Goal: Transaction & Acquisition: Purchase product/service

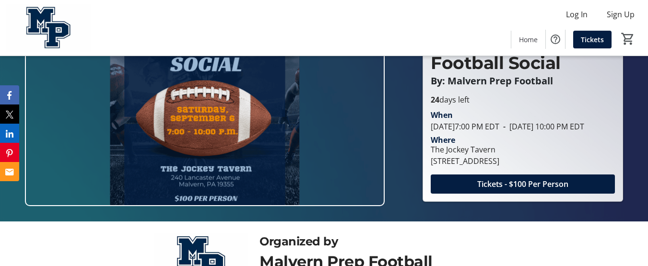
scroll to position [48, 0]
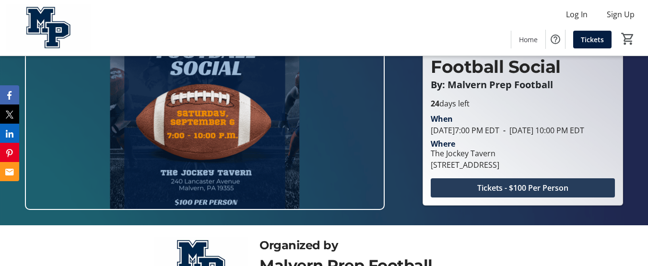
click at [513, 194] on span "Tickets - $100 Per Person" at bounding box center [522, 188] width 91 height 12
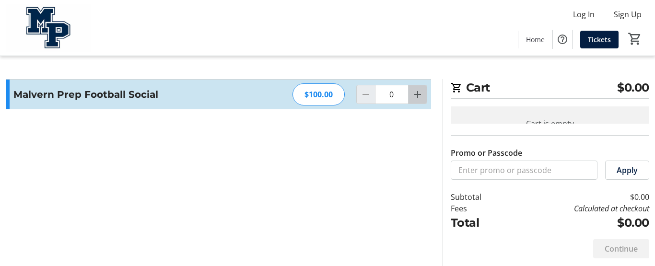
click at [417, 94] on mat-icon "Increment by one" at bounding box center [418, 95] width 12 height 12
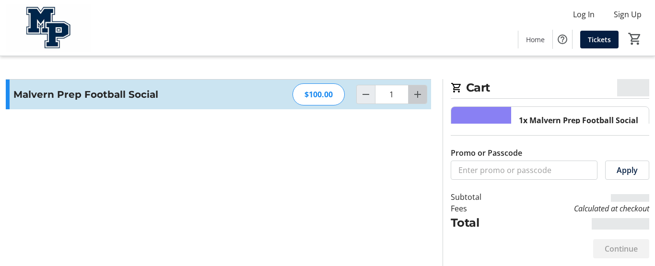
click at [417, 94] on mat-icon "Increment by one" at bounding box center [418, 95] width 12 height 12
type input "2"
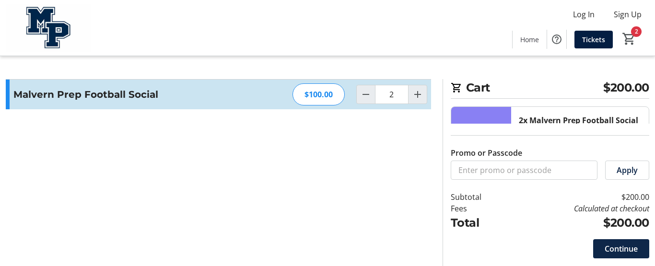
click at [619, 253] on span "Continue" at bounding box center [621, 249] width 33 height 12
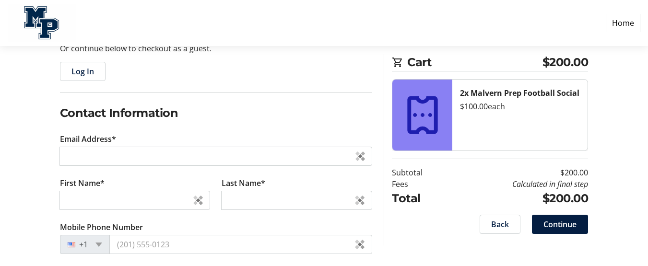
scroll to position [119, 0]
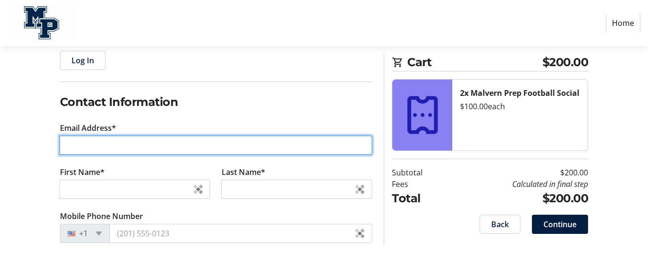
click at [155, 141] on input "Email Address*" at bounding box center [216, 145] width 313 height 19
type input "[EMAIL_ADDRESS][DOMAIN_NAME]"
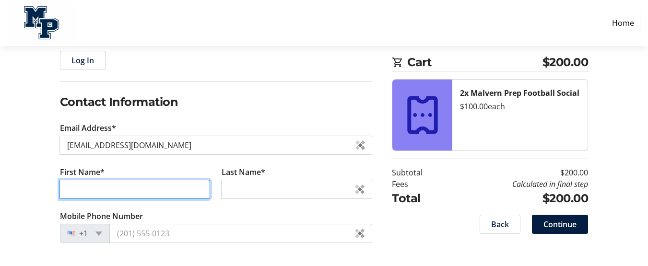
click at [113, 190] on input "First Name*" at bounding box center [135, 189] width 151 height 19
type input "[PERSON_NAME]"
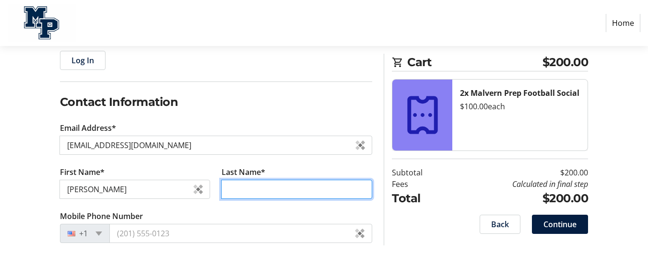
click at [233, 190] on input "Last Name*" at bounding box center [296, 189] width 151 height 19
type input "Ford"
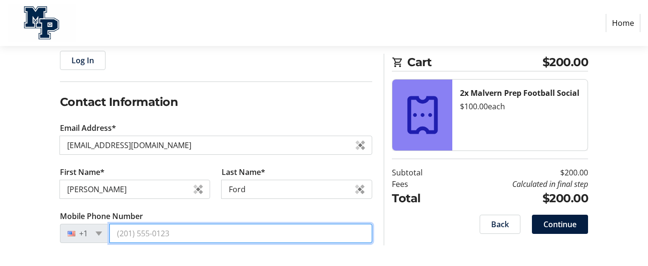
click at [177, 228] on input "Mobile Phone Number" at bounding box center [240, 233] width 263 height 19
type input "[PHONE_NUMBER]"
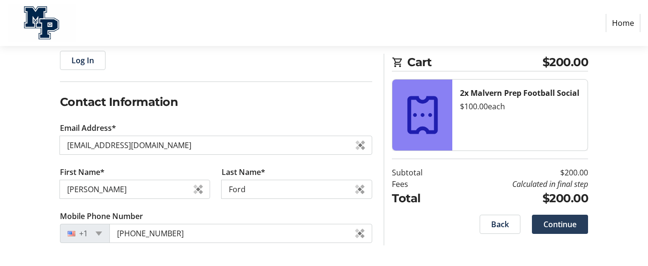
click at [561, 226] on span "Continue" at bounding box center [560, 225] width 33 height 12
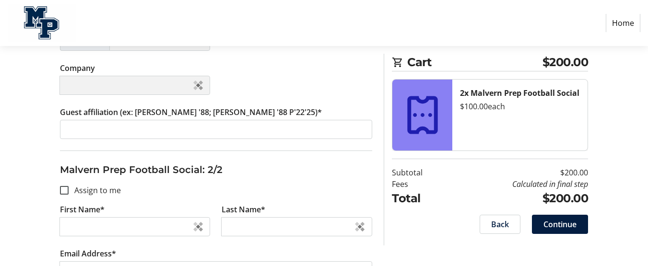
scroll to position [300, 0]
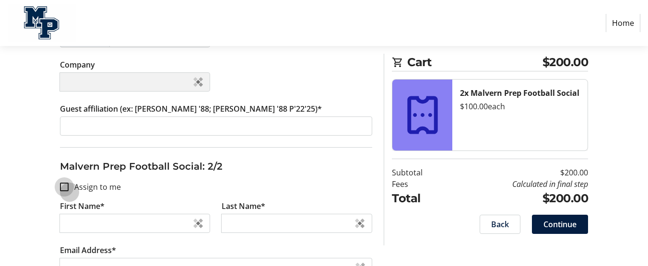
click at [64, 186] on input "Assign to me" at bounding box center [64, 187] width 9 height 9
checkbox input "true"
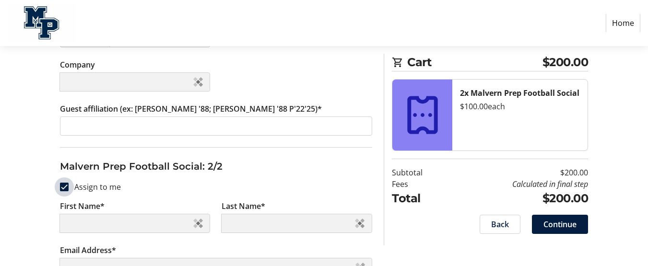
type input "[PERSON_NAME]"
type input "Ford"
type input "[EMAIL_ADDRESS][DOMAIN_NAME]"
type input "[PHONE_NUMBER]"
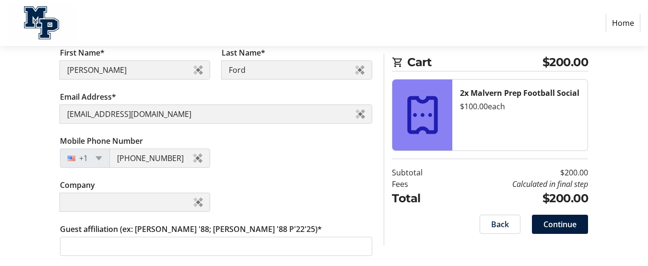
scroll to position [455, 0]
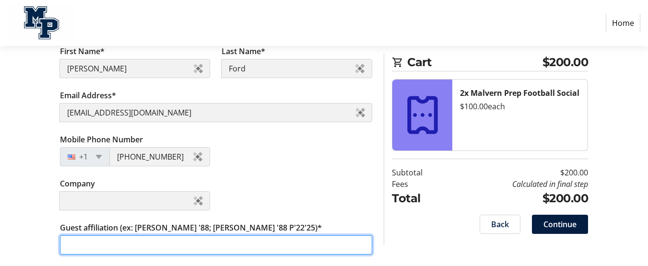
click at [247, 247] on input "Guest affiliation (ex: [PERSON_NAME] '88; [PERSON_NAME] '88 P'22'25)*" at bounding box center [216, 245] width 313 height 19
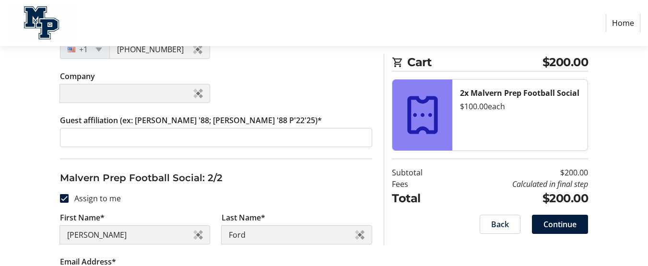
scroll to position [283, 0]
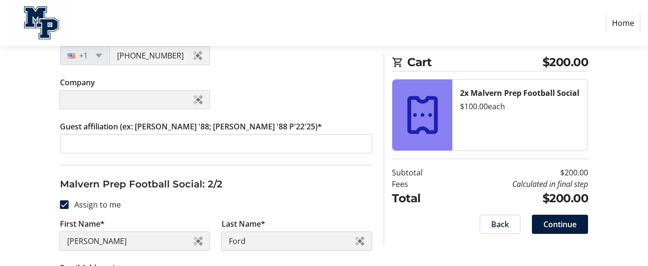
type input "[PERSON_NAME] '26"
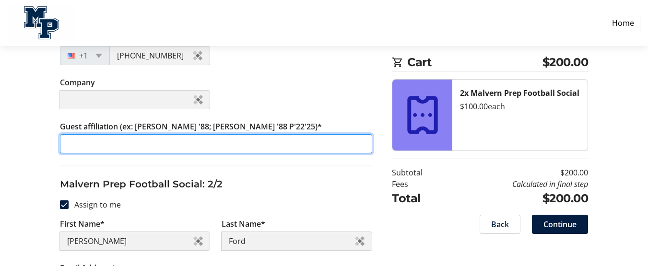
click at [339, 141] on input "Guest affiliation (ex: [PERSON_NAME] '88; [PERSON_NAME] '88 P'22'25)*" at bounding box center [216, 143] width 313 height 19
type input "[PERSON_NAME] '26"
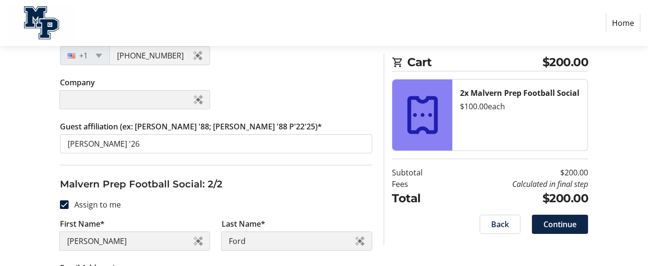
click at [563, 221] on span "Continue" at bounding box center [560, 225] width 33 height 12
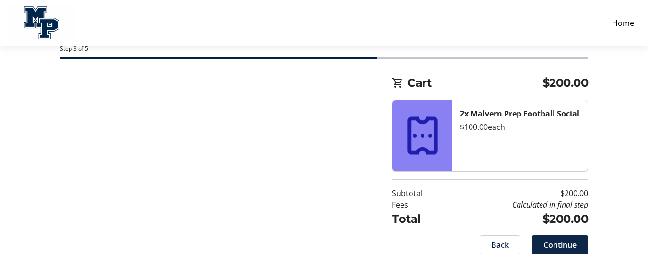
scroll to position [51, 0]
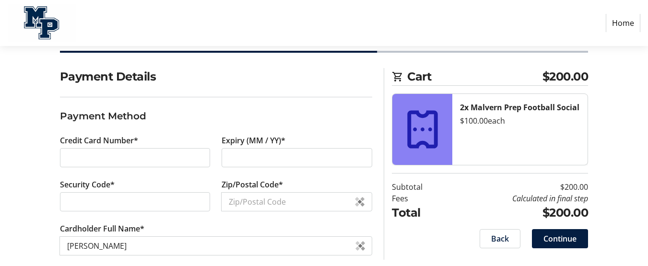
scroll to position [70, 0]
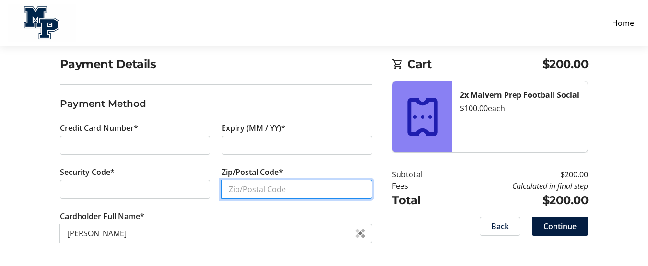
click at [233, 186] on input "Zip/Postal Code*" at bounding box center [296, 189] width 151 height 19
type input "19460"
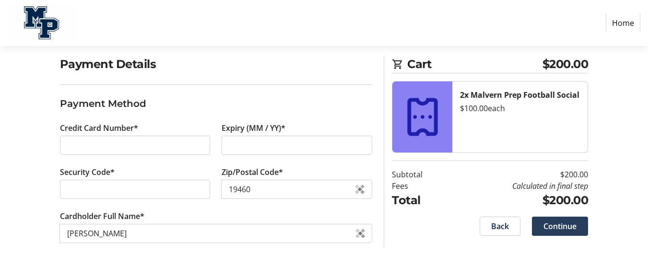
click at [561, 226] on span "Continue" at bounding box center [560, 227] width 33 height 12
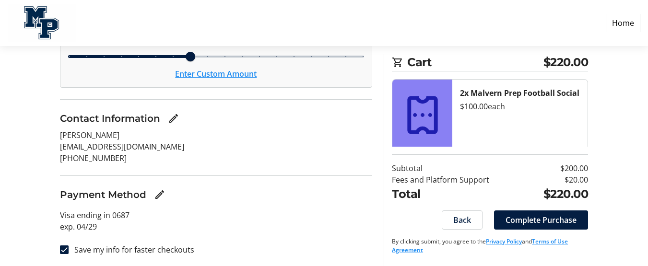
scroll to position [176, 0]
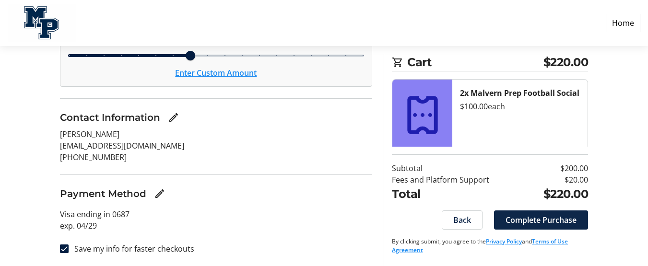
click at [559, 220] on span "Complete Purchase" at bounding box center [541, 221] width 71 height 12
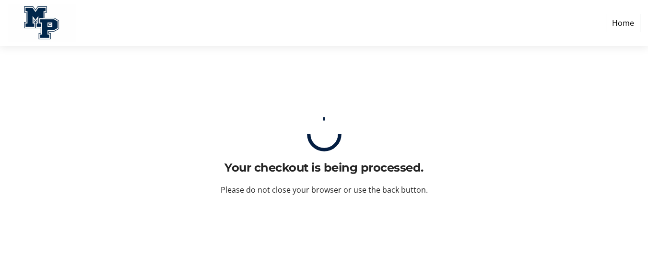
scroll to position [0, 0]
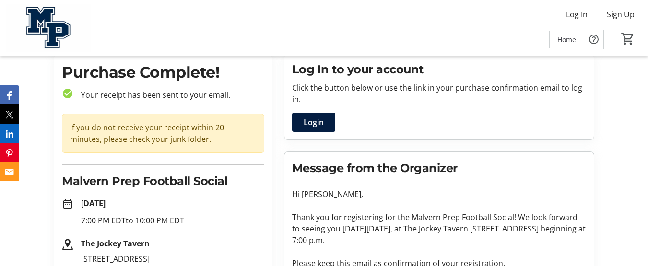
scroll to position [50, 0]
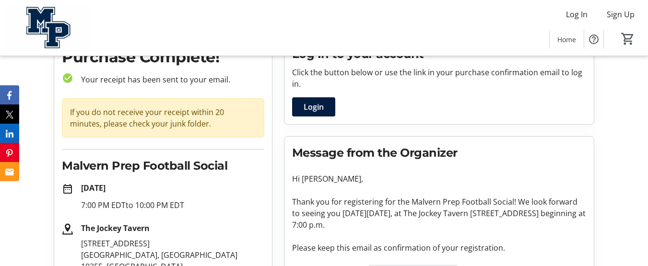
drag, startPoint x: 644, startPoint y: 126, endPoint x: 632, endPoint y: 147, distance: 24.5
click at [641, 131] on tr-checkout-order-details-ui "Purchase Complete! check_circle Your receipt has been sent to your email. If yo…" at bounding box center [324, 216] width 648 height 358
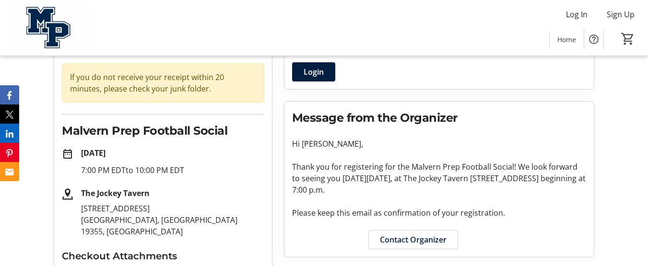
scroll to position [88, 0]
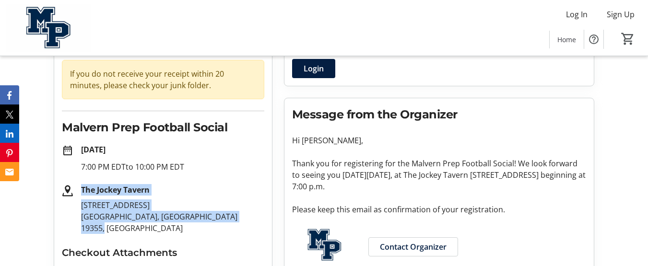
drag, startPoint x: 104, startPoint y: 226, endPoint x: 82, endPoint y: 192, distance: 40.2
click at [82, 192] on div "The Jockey Tavern [STREET_ADDRESS]" at bounding box center [168, 209] width 191 height 50
copy div "The Jockey Tavern [STREET_ADDRESS]"
